Goal: Task Accomplishment & Management: Complete application form

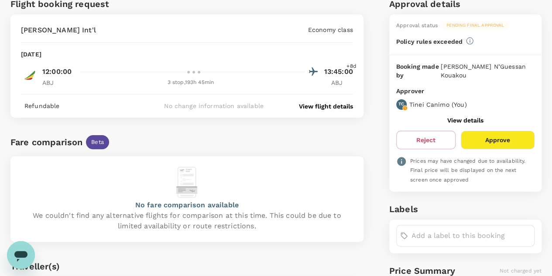
scroll to position [63, 0]
click at [499, 134] on button "Approve" at bounding box center [498, 140] width 74 height 18
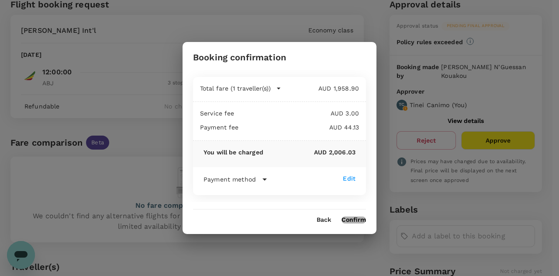
click at [354, 218] on button "Confirm" at bounding box center [354, 219] width 24 height 7
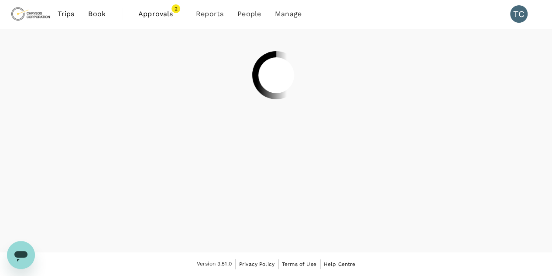
scroll to position [0, 0]
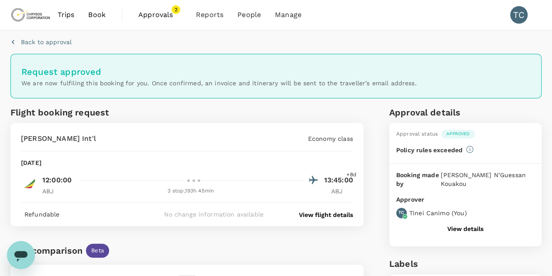
click at [166, 11] on span "Approvals" at bounding box center [160, 15] width 44 height 10
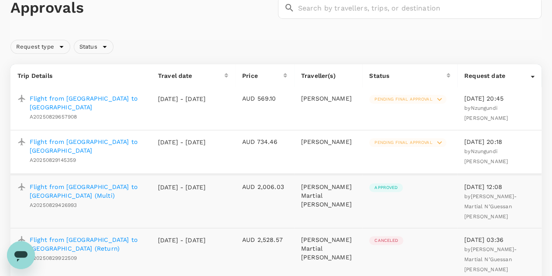
scroll to position [38, 0]
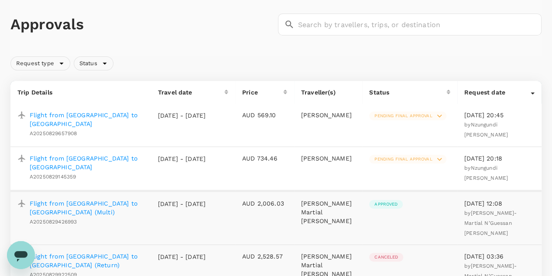
click at [95, 157] on p "Flight from Entebbe to Mwanza" at bounding box center [87, 162] width 114 height 17
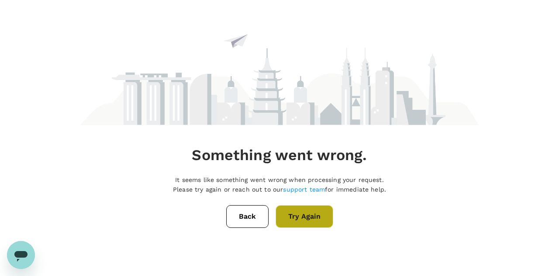
click at [311, 214] on button "Try Again" at bounding box center [305, 216] width 58 height 23
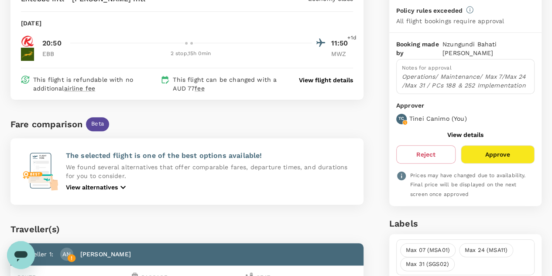
scroll to position [95, 0]
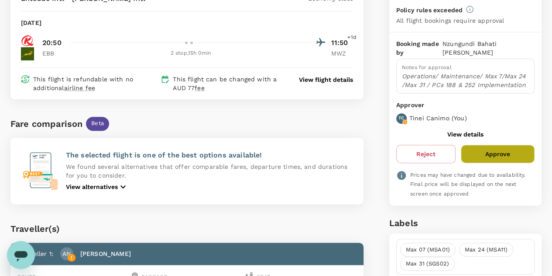
click at [491, 145] on button "Approve" at bounding box center [498, 154] width 74 height 18
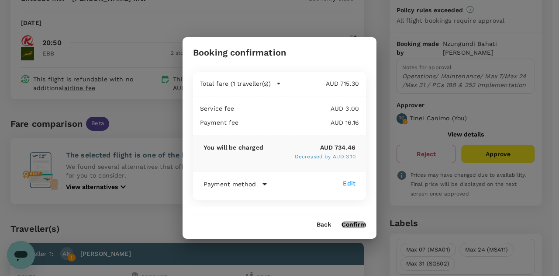
click at [353, 222] on button "Confirm" at bounding box center [354, 224] width 24 height 7
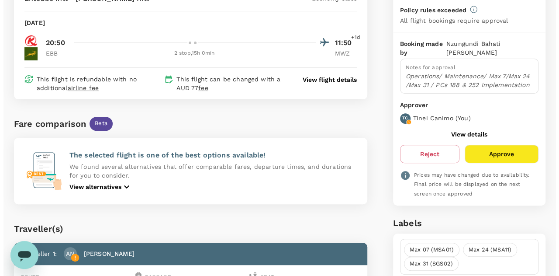
scroll to position [0, 0]
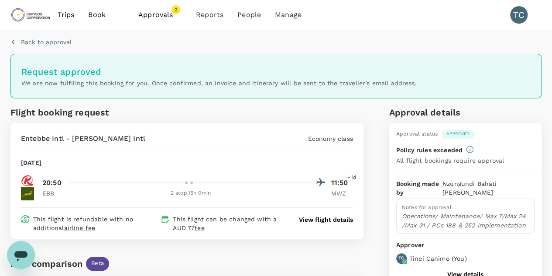
click at [164, 13] on span "Approvals" at bounding box center [160, 15] width 44 height 10
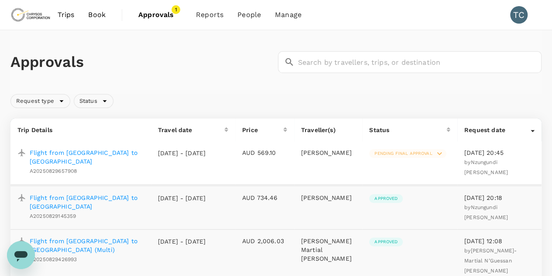
click at [98, 149] on p "Flight from Mwanza to Lubumbashi" at bounding box center [87, 156] width 114 height 17
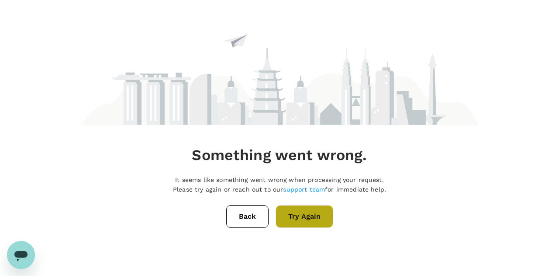
click at [299, 211] on button "Try Again" at bounding box center [305, 216] width 58 height 23
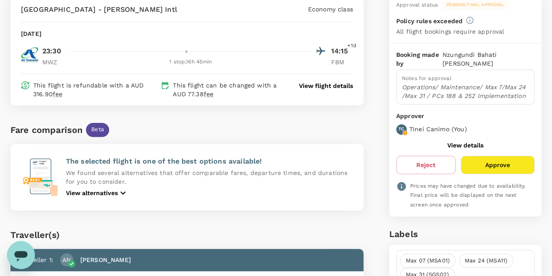
scroll to position [85, 0]
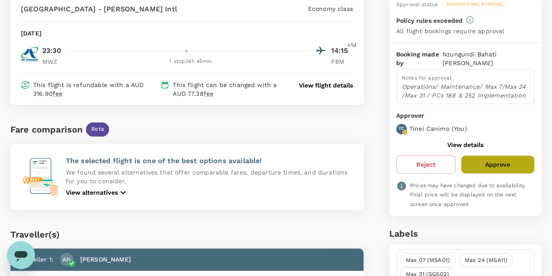
click at [501, 155] on button "Approve" at bounding box center [498, 164] width 74 height 18
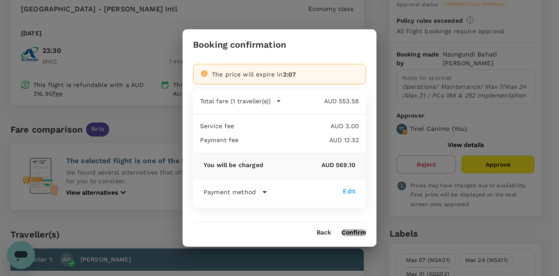
click at [352, 231] on button "Confirm" at bounding box center [354, 232] width 24 height 7
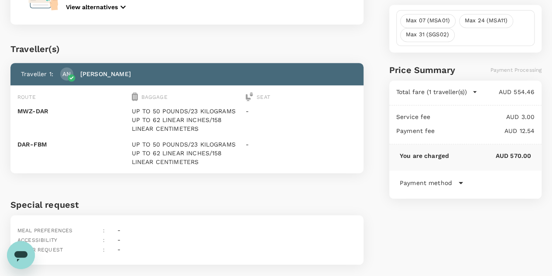
scroll to position [338, 0]
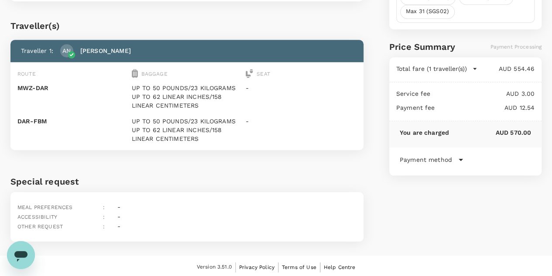
drag, startPoint x: 352, startPoint y: 231, endPoint x: 301, endPoint y: 160, distance: 87.3
click at [301, 160] on div "Traveller(s) Traveller 1 : AN [PERSON_NAME] Route Baggage Seat MWZ - DAR UP TO …" at bounding box center [185, 82] width 357 height 162
